Goal: Information Seeking & Learning: Find specific fact

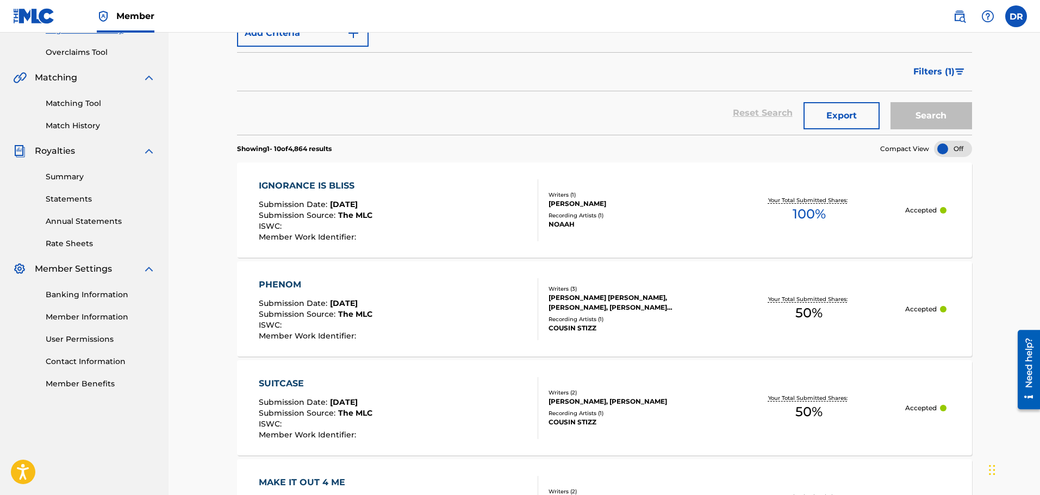
scroll to position [217, 0]
click at [76, 127] on link "Match History" at bounding box center [101, 127] width 110 height 11
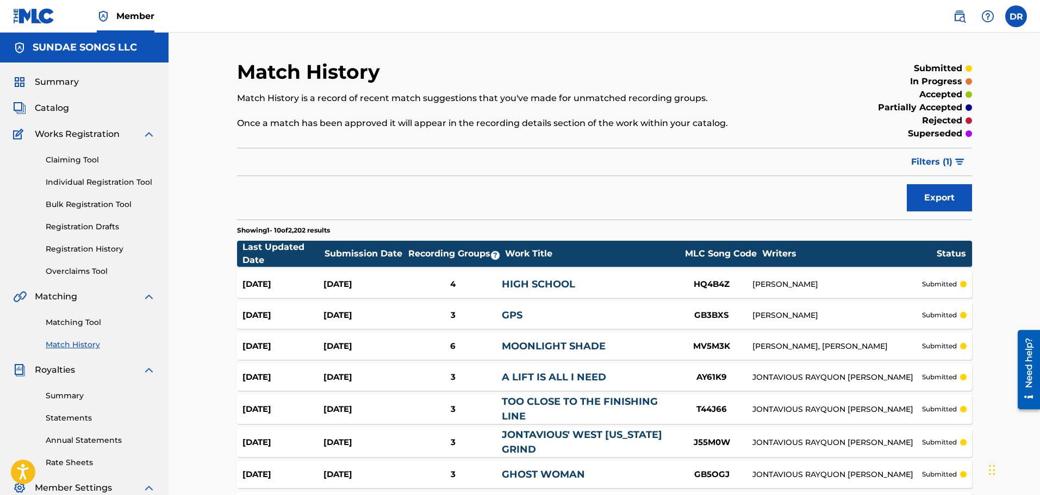
click at [85, 320] on link "Matching Tool" at bounding box center [101, 322] width 110 height 11
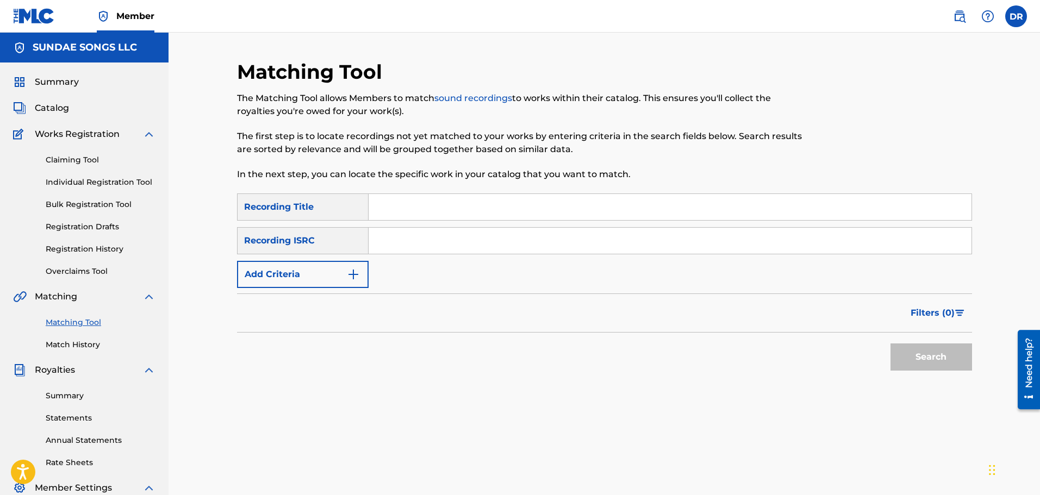
click at [440, 208] on input "Search Form" at bounding box center [669, 207] width 603 height 26
type input "IGNORANCE IS BLISS"
click at [329, 280] on button "Add Criteria" at bounding box center [303, 274] width 132 height 27
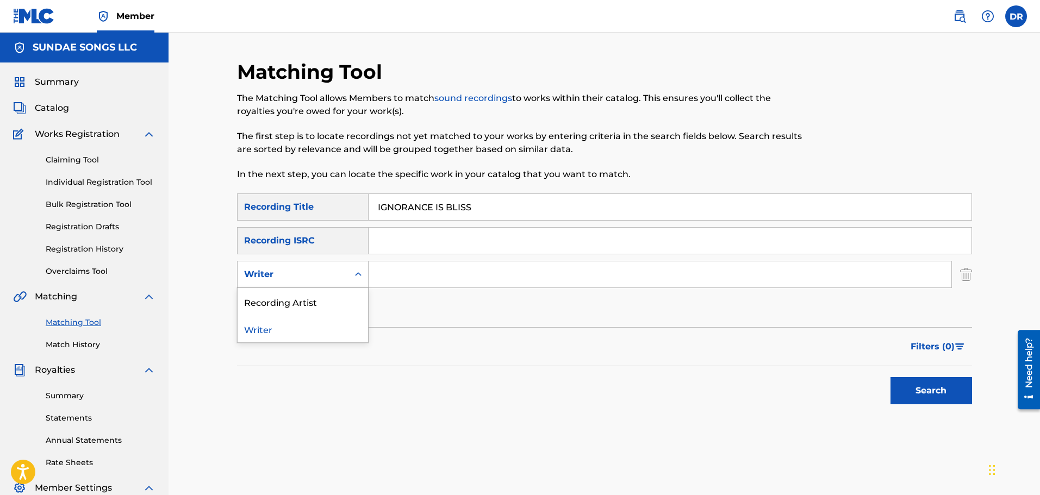
click at [329, 280] on div "Writer" at bounding box center [293, 274] width 98 height 13
drag, startPoint x: 323, startPoint y: 299, endPoint x: 369, endPoint y: 288, distance: 47.5
click at [324, 299] on div "Recording Artist" at bounding box center [303, 301] width 130 height 27
click at [390, 276] on input "Search Form" at bounding box center [659, 274] width 583 height 26
type input "noaah"
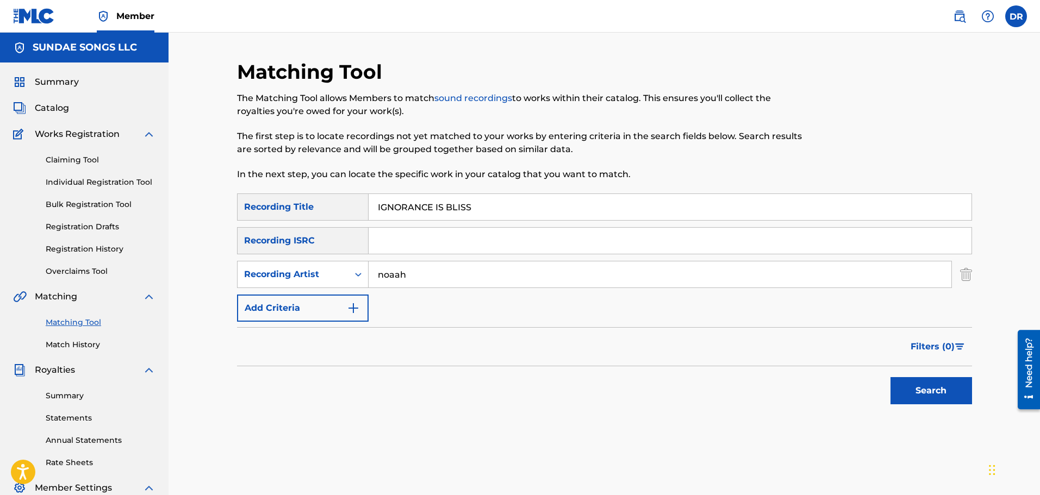
click at [931, 388] on button "Search" at bounding box center [931, 390] width 82 height 27
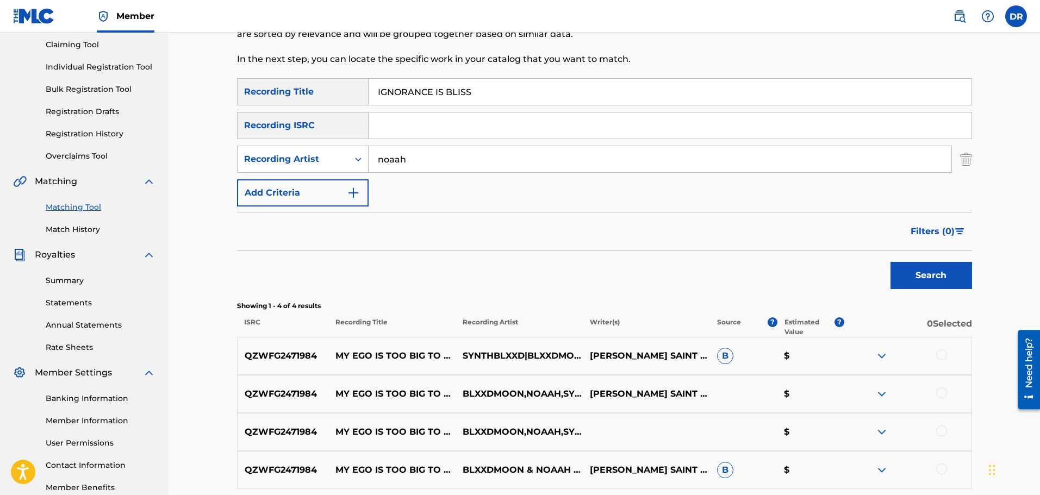
scroll to position [53, 0]
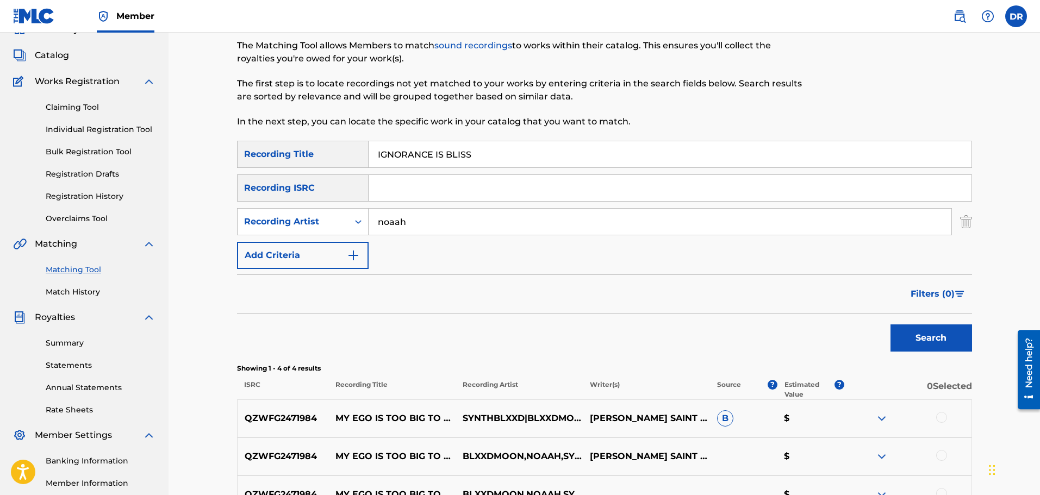
click at [62, 59] on span "Catalog" at bounding box center [52, 55] width 34 height 13
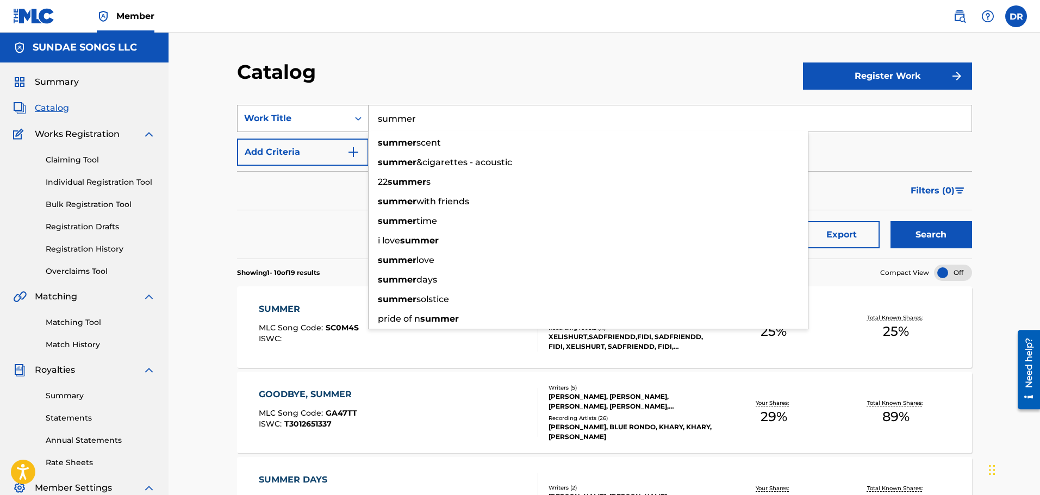
drag, startPoint x: 455, startPoint y: 123, endPoint x: 332, endPoint y: 113, distance: 123.8
click at [317, 114] on div "SearchWithCriteria91c7255d-969b-45da-a7d5-a74c780b1254 Work Title summer summer…" at bounding box center [604, 118] width 735 height 27
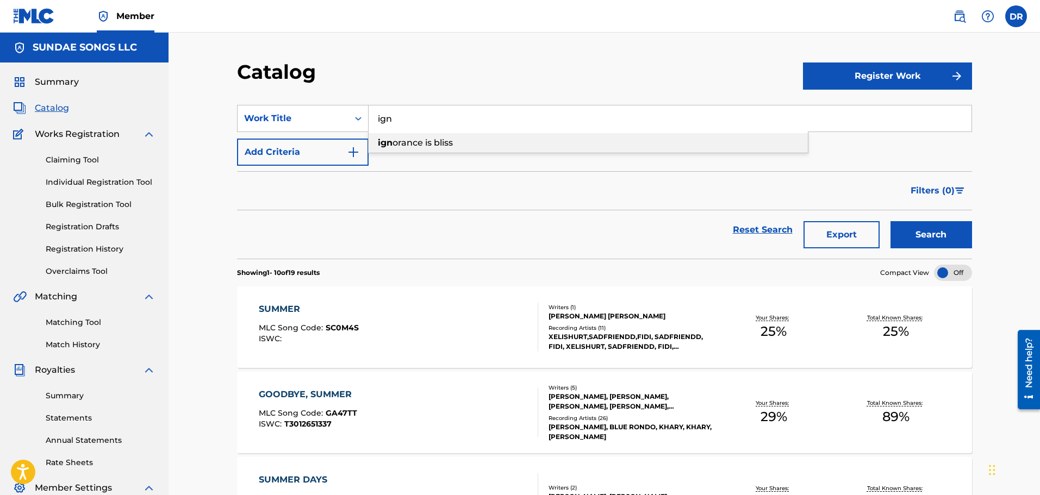
click at [479, 144] on div "ign orance is bliss" at bounding box center [587, 143] width 439 height 20
type input "ignorance is bliss"
click at [921, 235] on button "Search" at bounding box center [931, 234] width 82 height 27
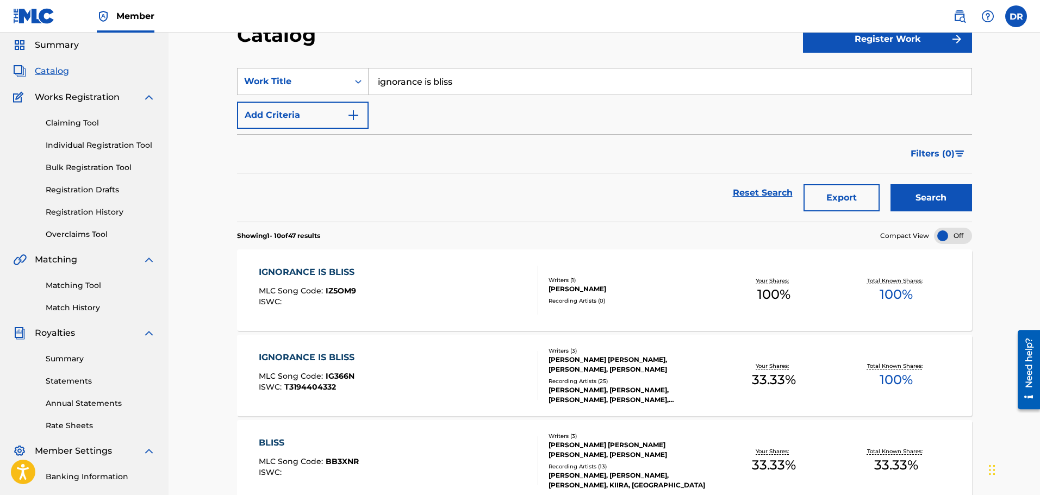
scroll to position [54, 0]
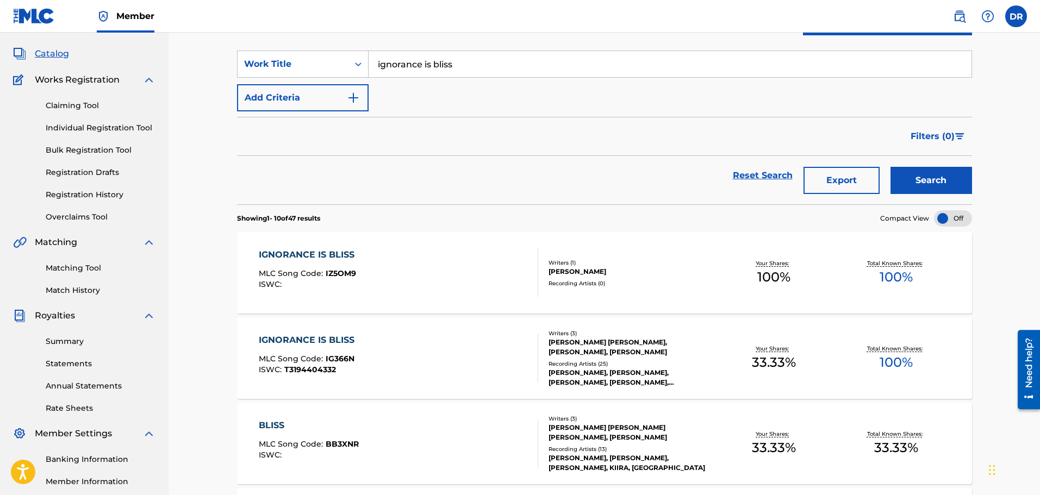
click at [310, 253] on div "IGNORANCE IS BLISS" at bounding box center [309, 254] width 101 height 13
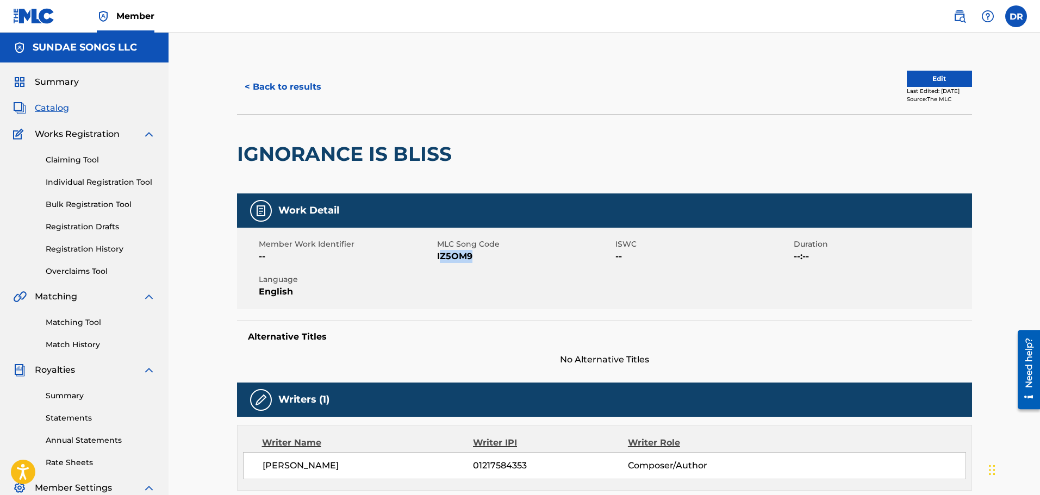
drag, startPoint x: 477, startPoint y: 258, endPoint x: 440, endPoint y: 264, distance: 37.4
click at [440, 264] on div "Member Work Identifier -- MLC Song Code IZ5OM9 ISWC -- Duration --:-- Language …" at bounding box center [604, 269] width 735 height 82
click at [438, 264] on div "Member Work Identifier -- MLC Song Code IZ5OM9 ISWC -- Duration --:-- Language …" at bounding box center [604, 269] width 735 height 82
click at [478, 261] on span "IZ5OM9" at bounding box center [525, 256] width 176 height 13
drag, startPoint x: 477, startPoint y: 257, endPoint x: 439, endPoint y: 260, distance: 38.7
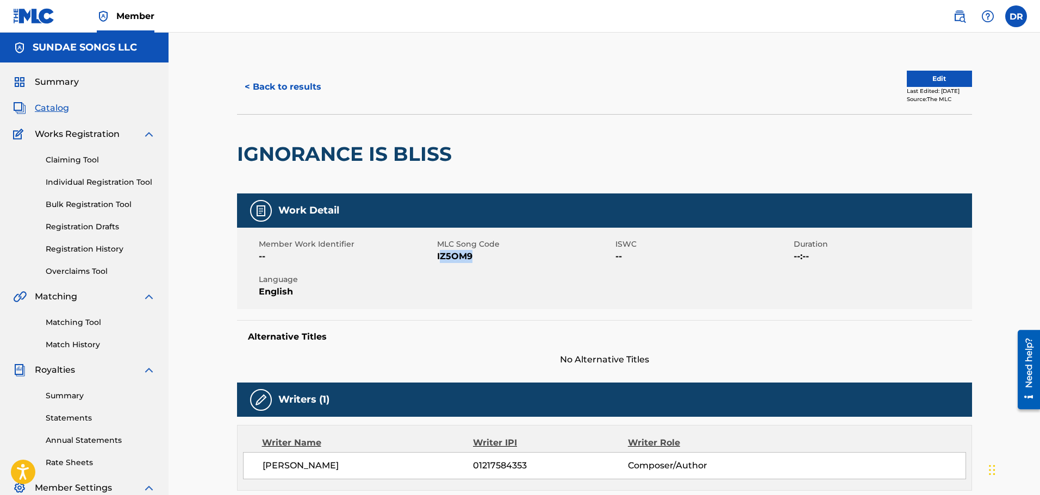
click at [439, 260] on span "IZ5OM9" at bounding box center [525, 256] width 176 height 13
click at [440, 260] on span "IZ5OM9" at bounding box center [525, 256] width 176 height 13
click at [438, 258] on span "IZ5OM9" at bounding box center [525, 256] width 176 height 13
drag, startPoint x: 436, startPoint y: 258, endPoint x: 475, endPoint y: 259, distance: 38.6
click at [475, 259] on span "IZ5OM9" at bounding box center [525, 256] width 176 height 13
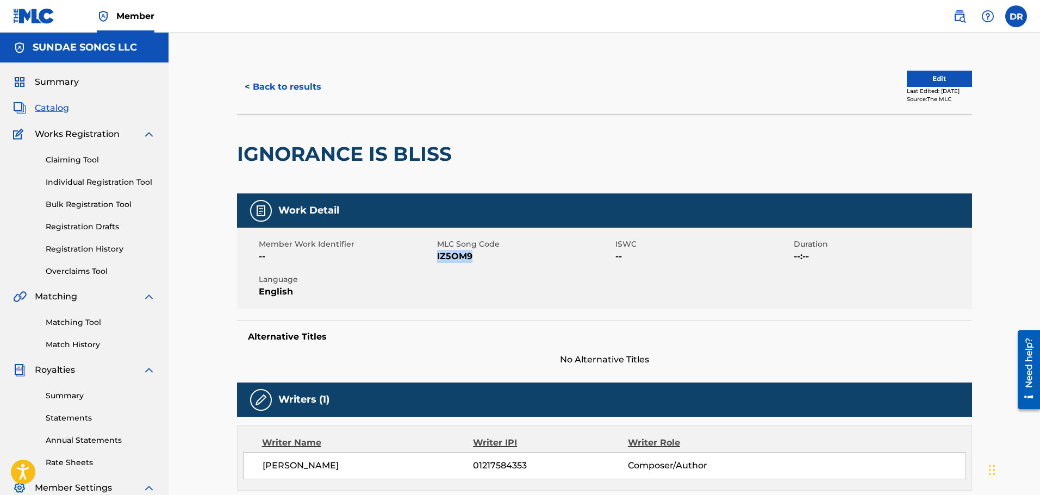
copy span "IZ5OM9"
click at [292, 86] on button "< Back to results" at bounding box center [283, 86] width 92 height 27
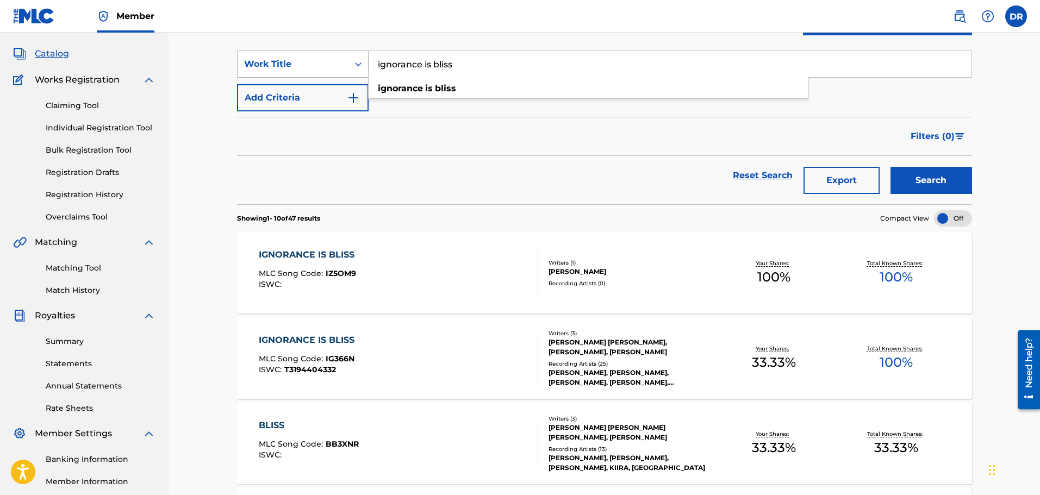
drag, startPoint x: 471, startPoint y: 61, endPoint x: 363, endPoint y: 59, distance: 107.6
click at [339, 59] on div "SearchWithCriteria91c7255d-969b-45da-a7d5-a74c780b1254 Work Title ignorance is …" at bounding box center [604, 64] width 735 height 27
paste input "CAPTAIN"
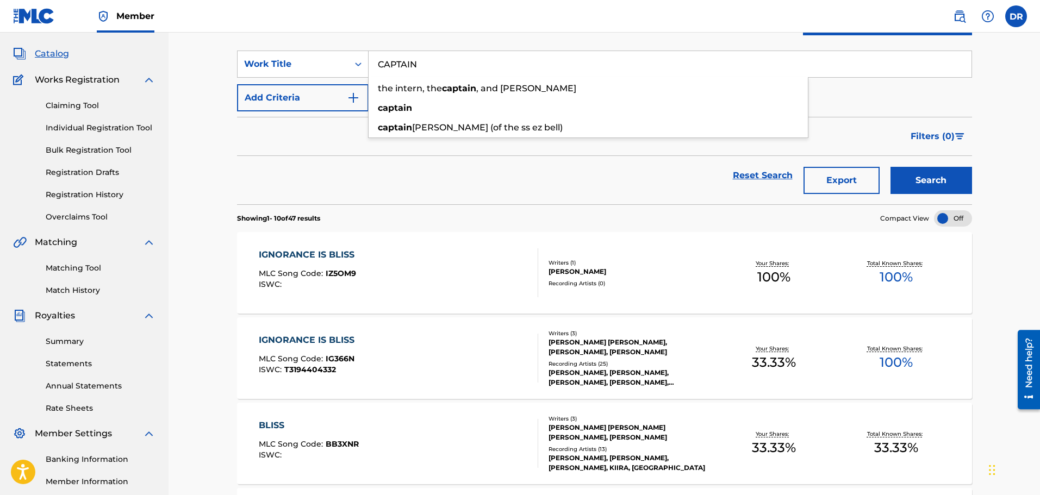
type input "CAPTAIN"
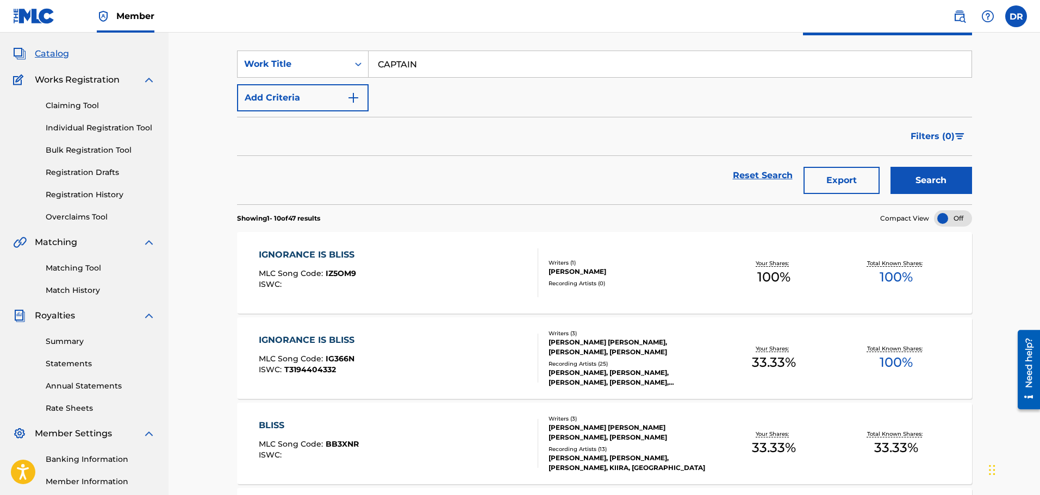
click at [939, 180] on button "Search" at bounding box center [931, 180] width 82 height 27
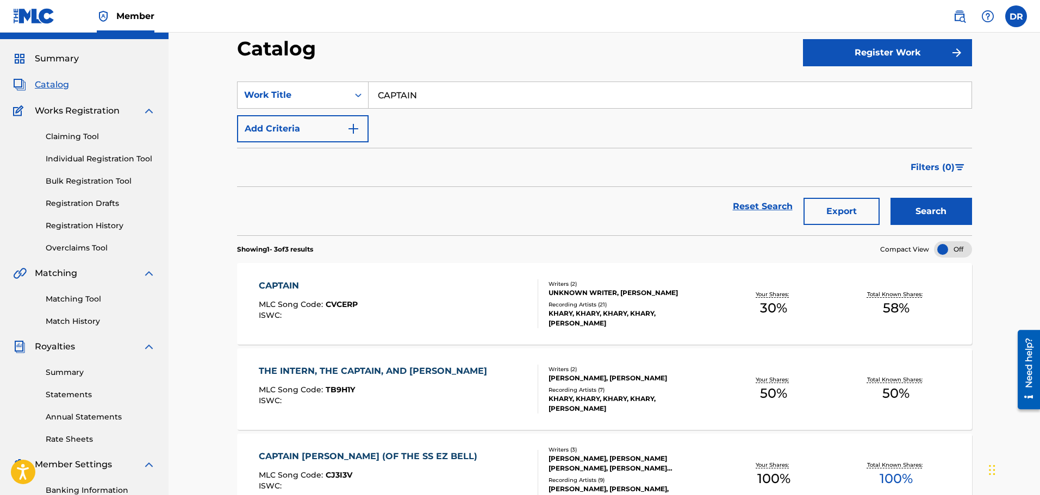
scroll to position [16, 0]
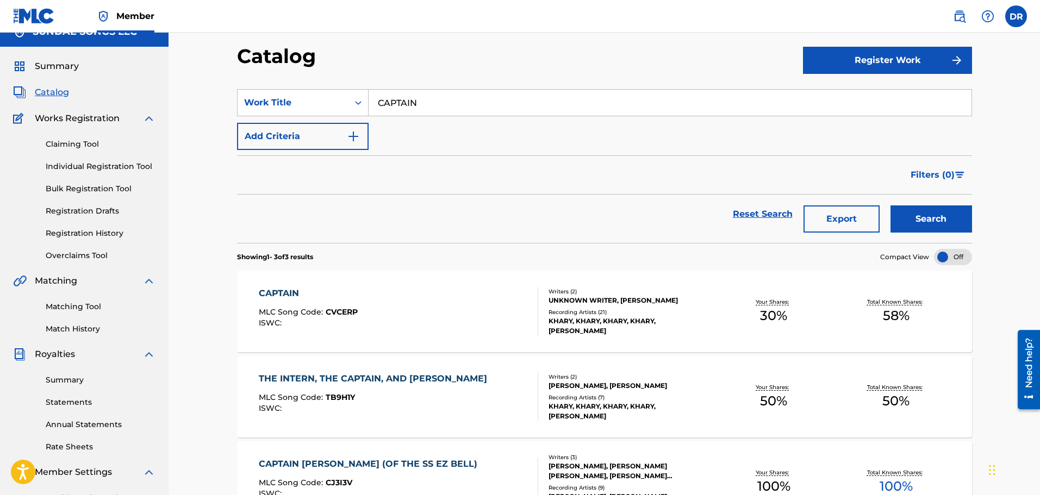
click at [81, 232] on link "Registration History" at bounding box center [101, 233] width 110 height 11
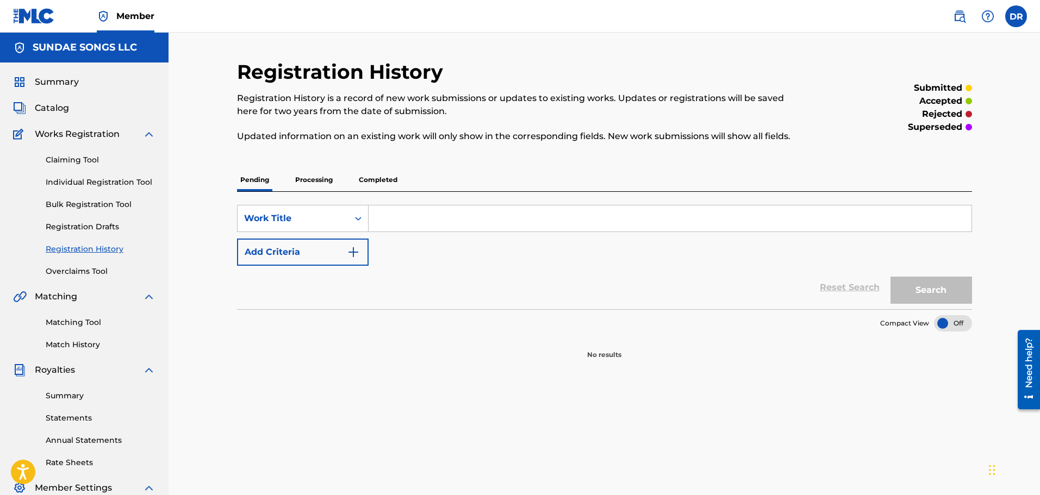
click at [321, 177] on p "Processing" at bounding box center [314, 179] width 44 height 23
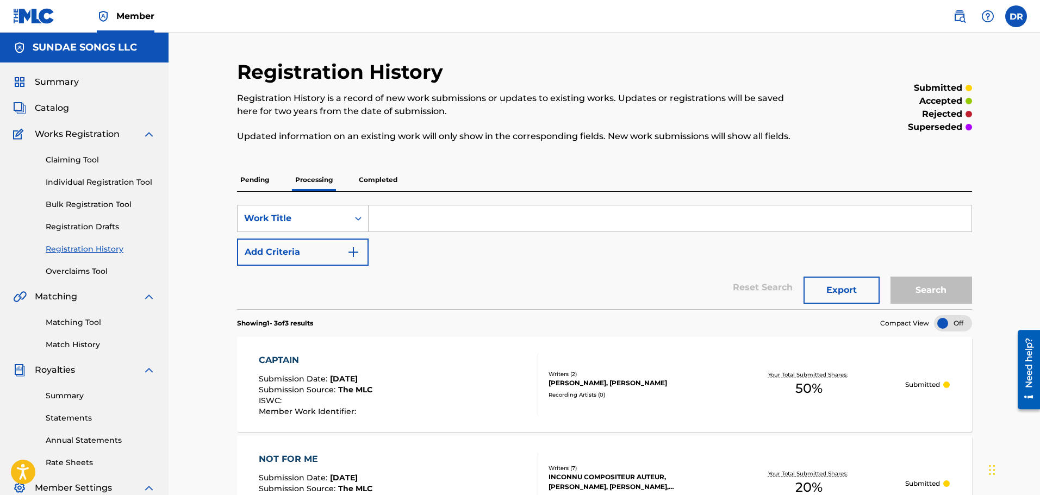
drag, startPoint x: 79, startPoint y: 182, endPoint x: 93, endPoint y: 191, distance: 16.6
click at [80, 182] on link "Individual Registration Tool" at bounding box center [101, 182] width 110 height 11
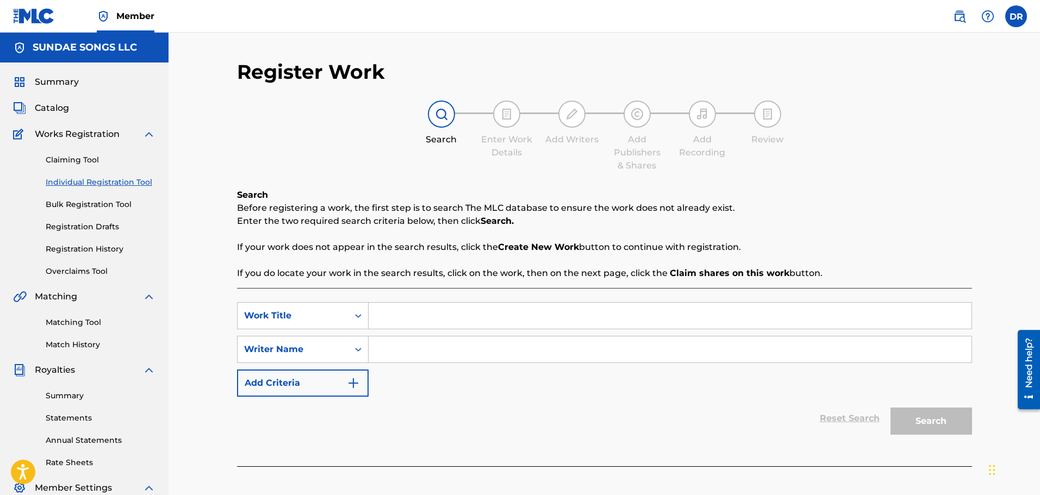
drag, startPoint x: 78, startPoint y: 246, endPoint x: 89, endPoint y: 248, distance: 11.1
click at [78, 246] on link "Registration History" at bounding box center [101, 248] width 110 height 11
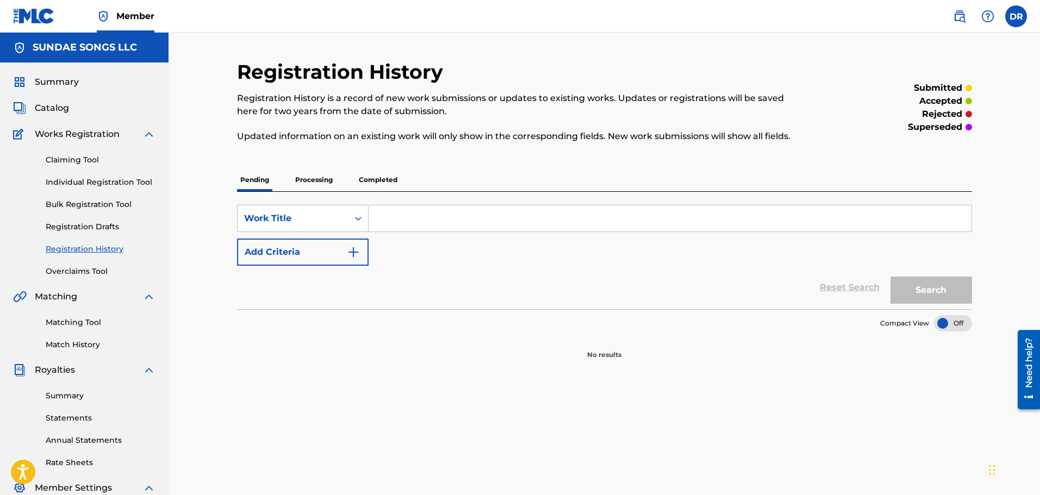
click at [317, 178] on p "Processing" at bounding box center [314, 179] width 44 height 23
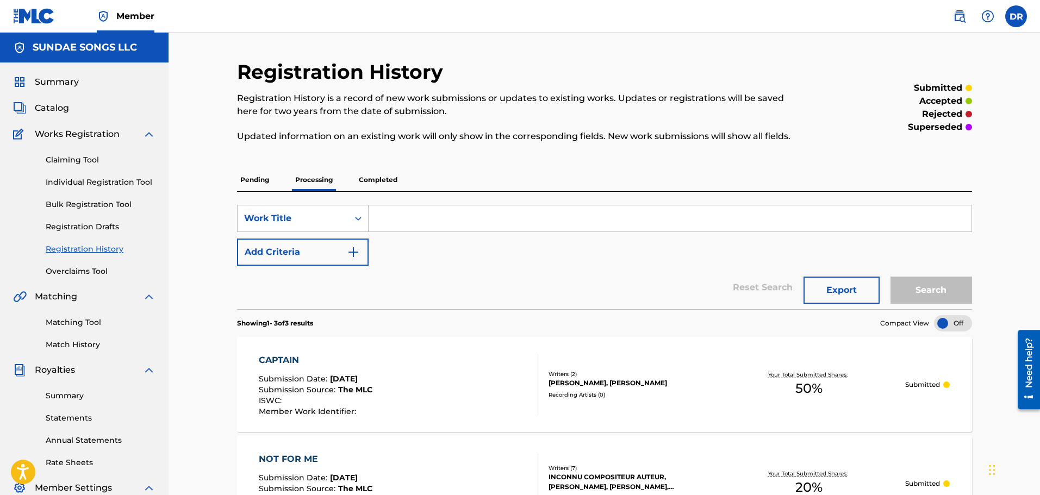
click at [379, 179] on p "Completed" at bounding box center [377, 179] width 45 height 23
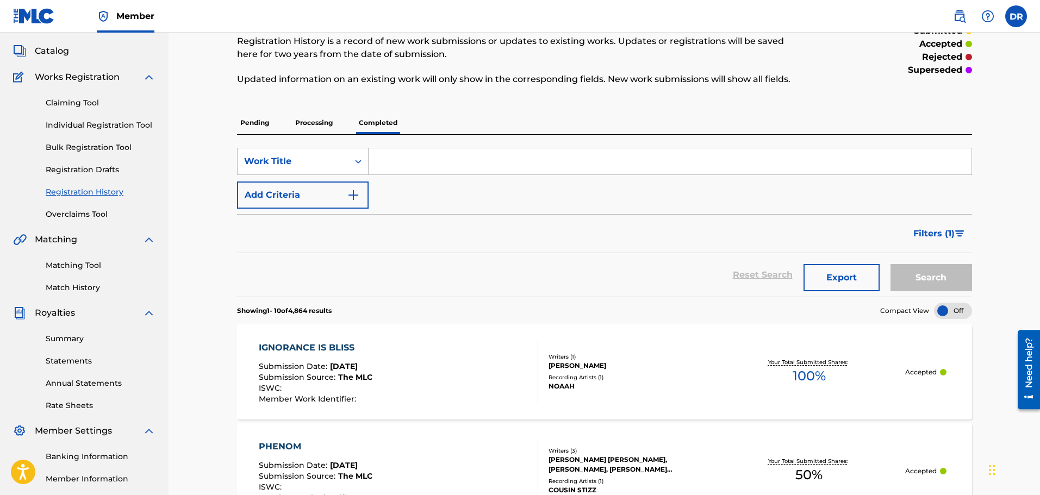
scroll to position [54, 0]
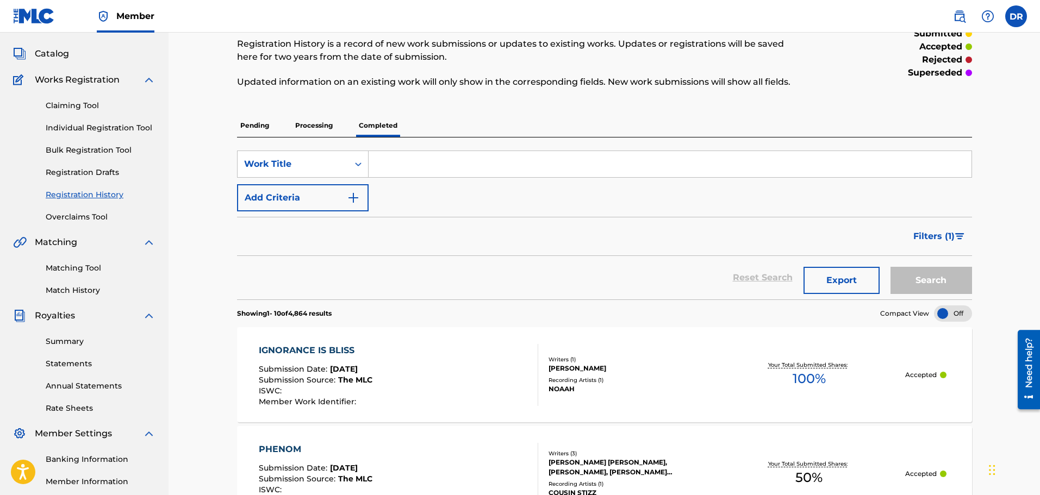
click at [44, 50] on span "Catalog" at bounding box center [52, 53] width 34 height 13
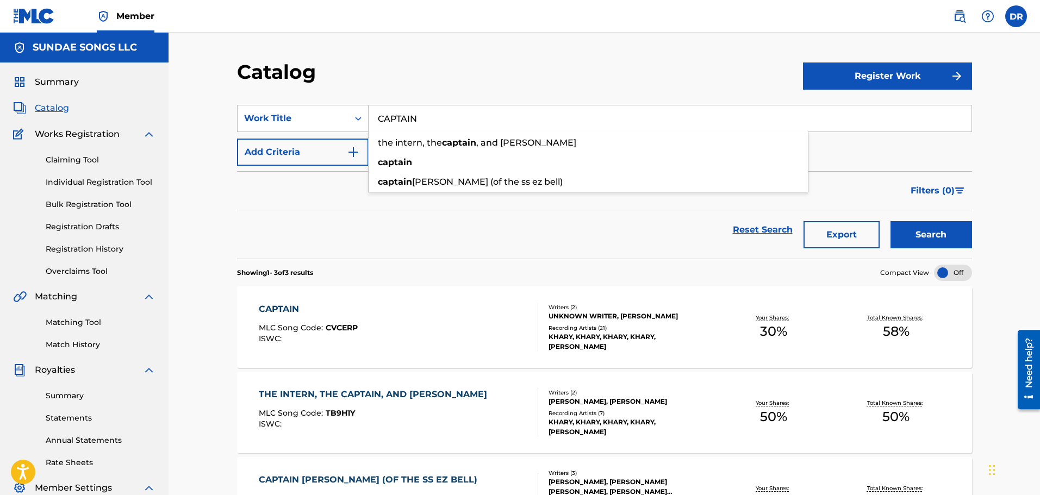
drag, startPoint x: 422, startPoint y: 120, endPoint x: 310, endPoint y: 102, distance: 113.5
click at [310, 102] on section "SearchWithCriteria91c7255d-969b-45da-a7d5-a74c780b1254 Work Title CAPTAIN the […" at bounding box center [604, 175] width 735 height 167
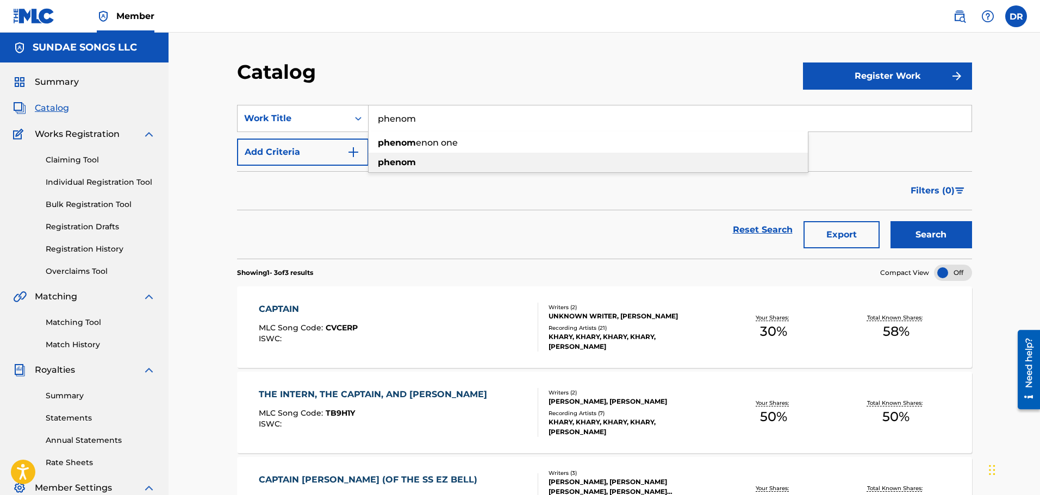
type input "phenom"
click at [405, 161] on strong "phenom" at bounding box center [397, 162] width 38 height 10
click at [945, 232] on button "Search" at bounding box center [931, 234] width 82 height 27
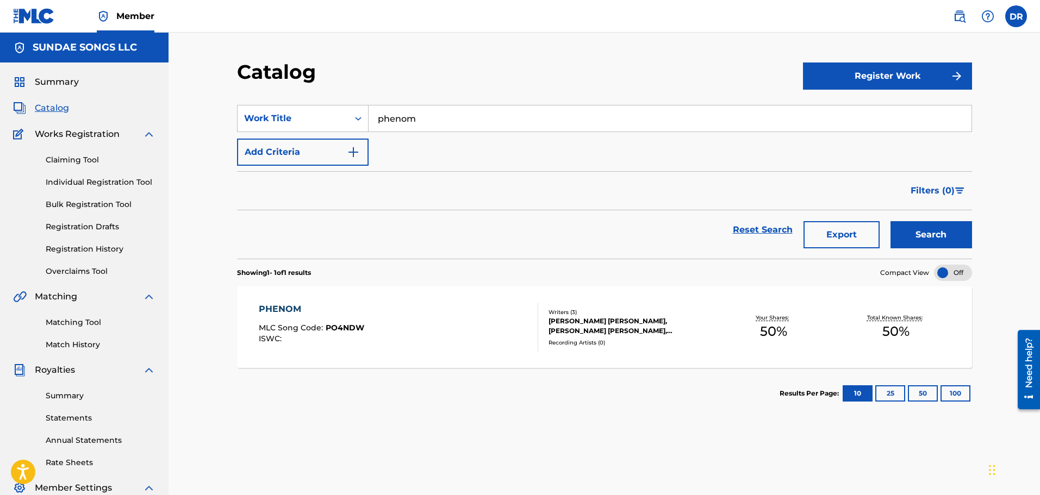
drag, startPoint x: 280, startPoint y: 310, endPoint x: 287, endPoint y: 309, distance: 6.5
click at [281, 309] on div "PHENOM" at bounding box center [311, 309] width 105 height 13
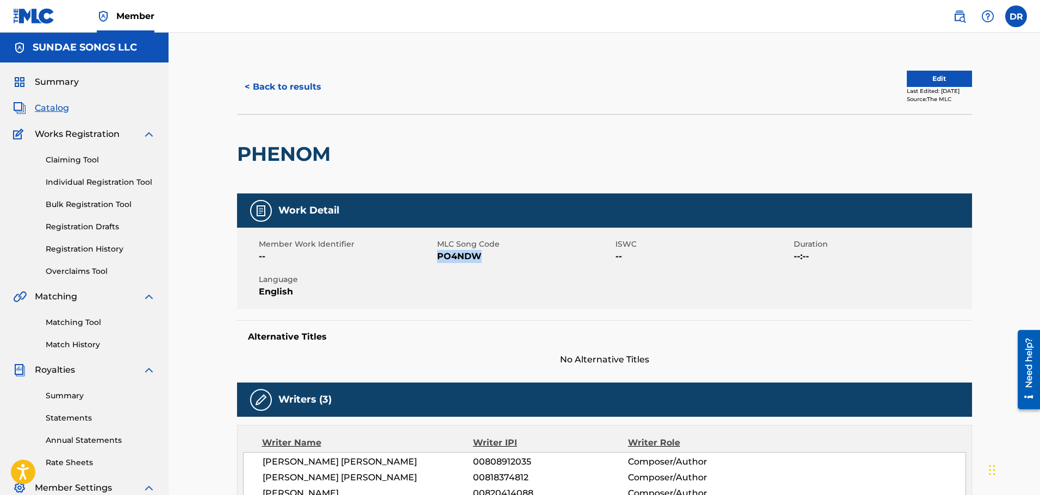
drag, startPoint x: 484, startPoint y: 256, endPoint x: 438, endPoint y: 260, distance: 46.4
click at [438, 260] on span "PO4NDW" at bounding box center [525, 256] width 176 height 13
copy span "PO4NDW"
click at [78, 322] on link "Matching Tool" at bounding box center [101, 322] width 110 height 11
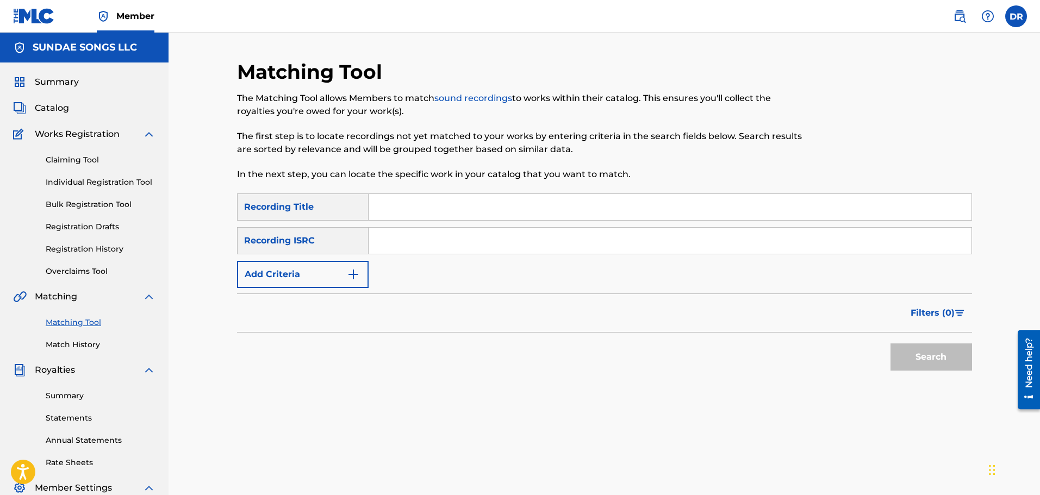
drag, startPoint x: 477, startPoint y: 212, endPoint x: 533, endPoint y: 197, distance: 58.0
click at [483, 210] on input "Search Form" at bounding box center [669, 207] width 603 height 26
type input "phenom"
click at [308, 273] on button "Add Criteria" at bounding box center [303, 274] width 132 height 27
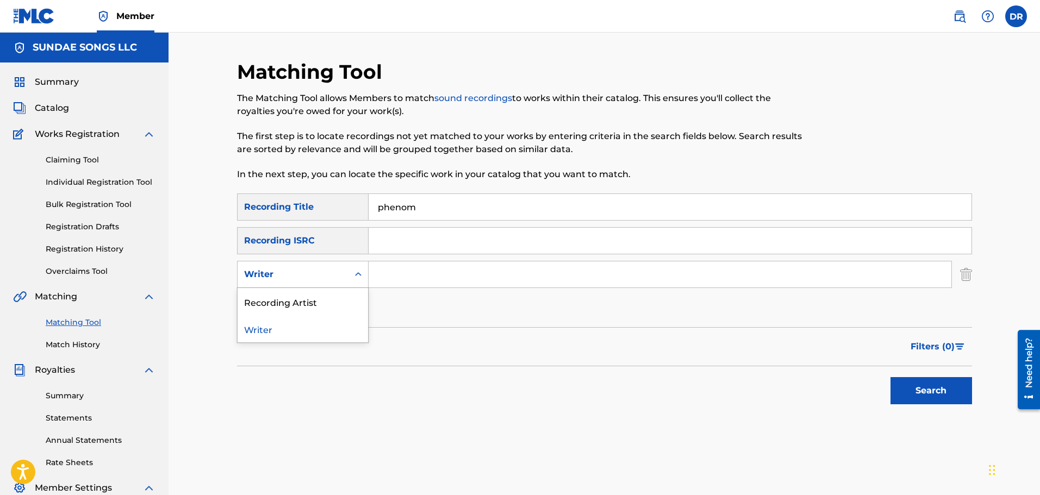
click at [308, 273] on div "Writer" at bounding box center [293, 274] width 98 height 13
drag, startPoint x: 298, startPoint y: 302, endPoint x: 307, endPoint y: 298, distance: 8.8
click at [299, 302] on div "Recording Artist" at bounding box center [303, 301] width 130 height 27
click at [424, 272] on input "Search Form" at bounding box center [659, 274] width 583 height 26
type input "COUSIN STIZZ"
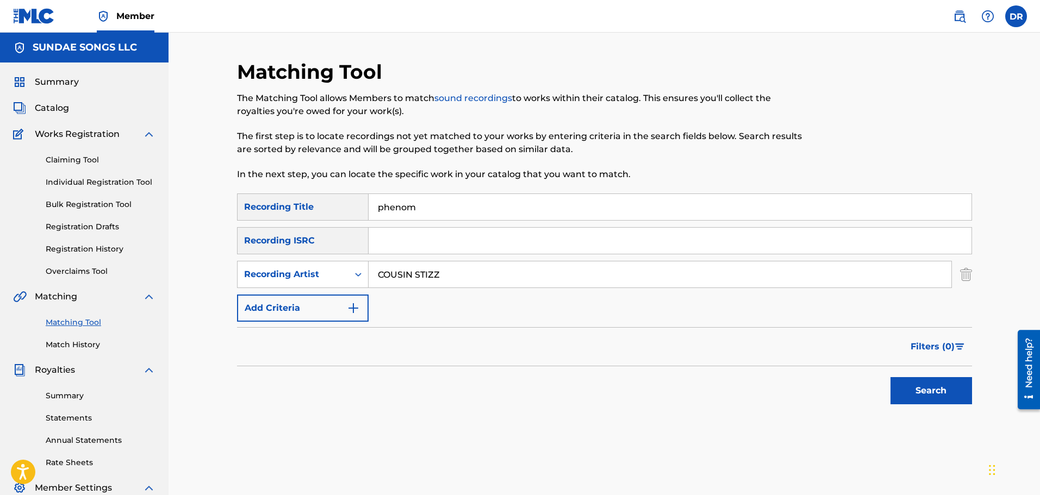
click at [907, 392] on button "Search" at bounding box center [931, 390] width 82 height 27
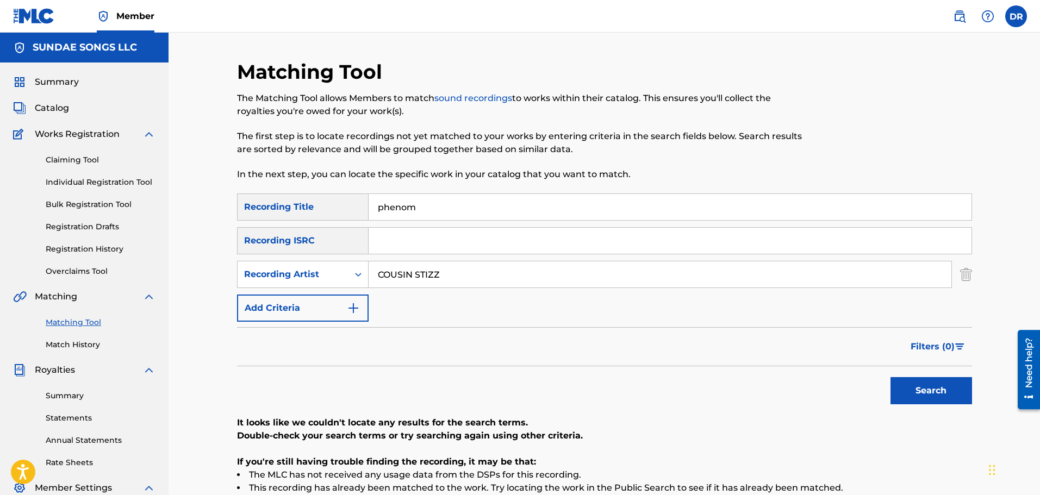
click at [60, 108] on span "Catalog" at bounding box center [52, 108] width 34 height 13
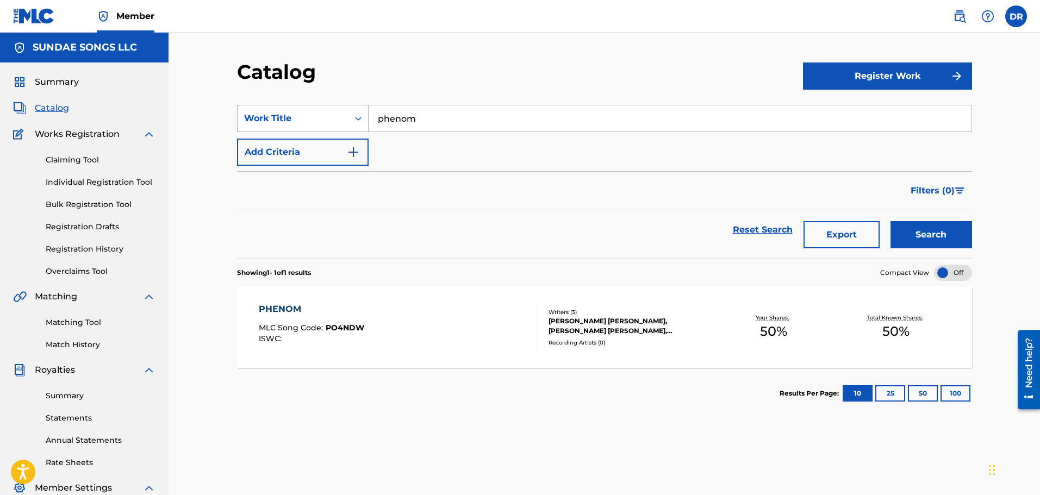
drag, startPoint x: 428, startPoint y: 118, endPoint x: 303, endPoint y: 114, distance: 125.1
click at [302, 115] on div "SearchWithCriteria91c7255d-969b-45da-a7d5-a74c780b1254 Work Title phenom" at bounding box center [604, 118] width 735 height 27
click at [404, 143] on span "tcase" at bounding box center [403, 143] width 24 height 10
type input "suitcase"
click at [940, 236] on button "Search" at bounding box center [931, 234] width 82 height 27
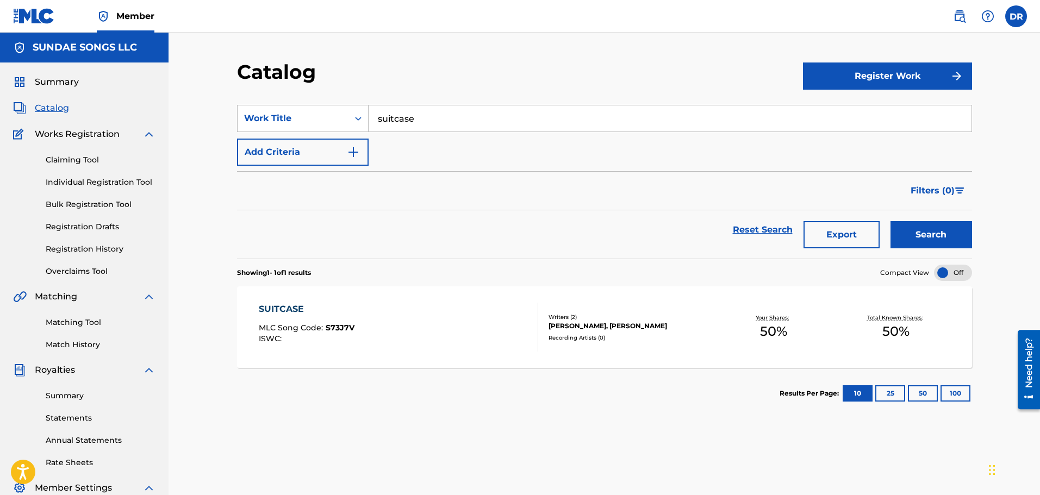
click at [282, 307] on div "SUITCASE" at bounding box center [307, 309] width 96 height 13
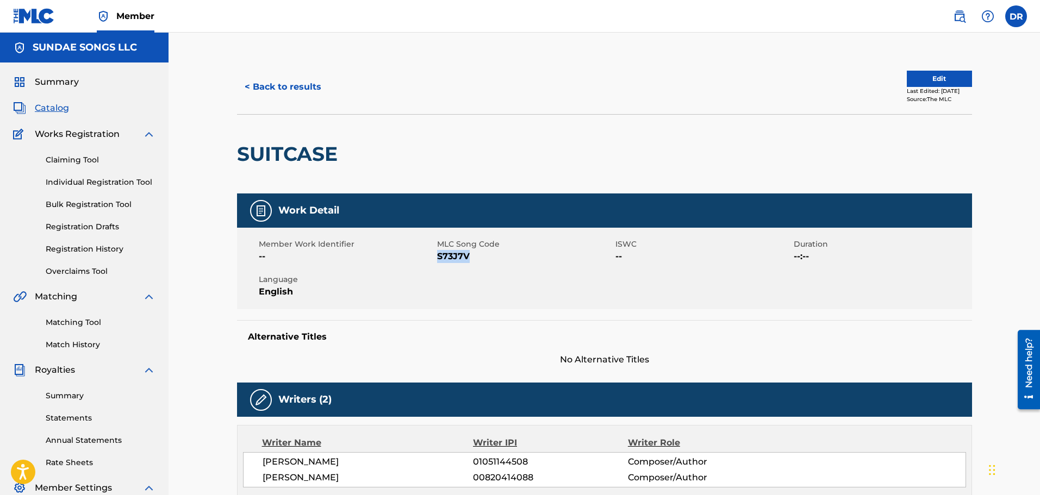
drag, startPoint x: 471, startPoint y: 258, endPoint x: 436, endPoint y: 257, distance: 34.8
click at [437, 257] on span "S73J7V" at bounding box center [525, 256] width 176 height 13
copy span "S73J7V"
